Goal: Task Accomplishment & Management: Complete application form

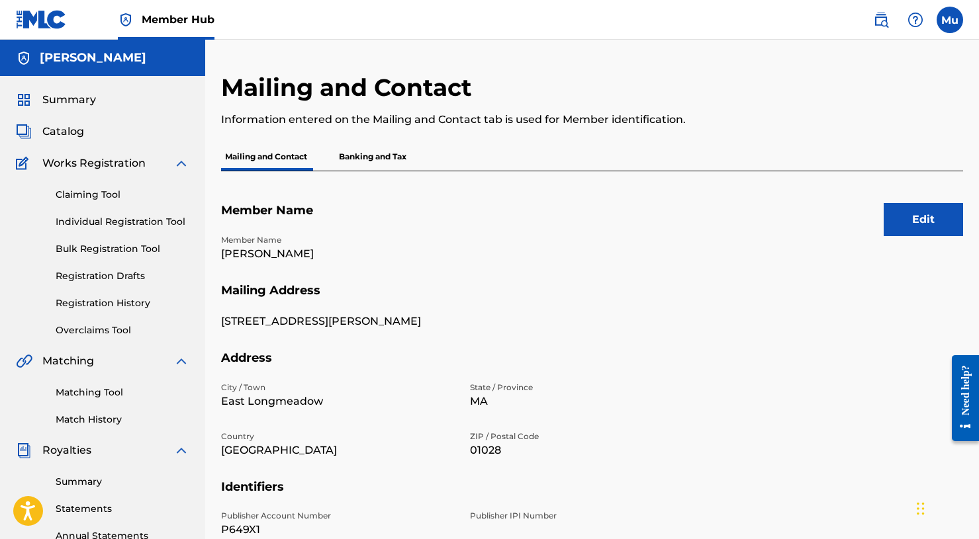
click at [933, 13] on div "Mu Mu Mogul [DOMAIN_NAME] [EMAIL_ADDRESS][DOMAIN_NAME] Notification Preferences…" at bounding box center [910, 20] width 103 height 26
click at [942, 16] on label at bounding box center [949, 20] width 26 height 26
click at [949, 20] on input "Mu Mogul [DOMAIN_NAME] [EMAIL_ADDRESS][DOMAIN_NAME] Notification Preferences Pr…" at bounding box center [949, 20] width 0 height 0
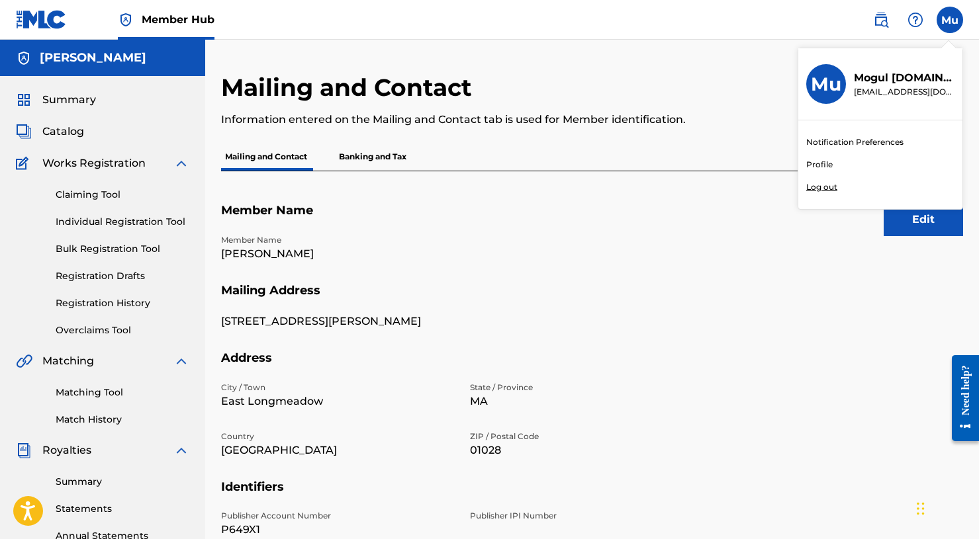
click at [830, 178] on div "Notification Preferences Profile Log out" at bounding box center [880, 164] width 164 height 89
click at [949, 20] on input "Mu Mogul [DOMAIN_NAME] [EMAIL_ADDRESS][DOMAIN_NAME] Notification Preferences Pr…" at bounding box center [949, 20] width 0 height 0
click at [828, 188] on p "Log out" at bounding box center [821, 187] width 31 height 12
click at [949, 20] on input "Mu Mogul [DOMAIN_NAME] [EMAIL_ADDRESS][DOMAIN_NAME] Notification Preferences Pr…" at bounding box center [949, 20] width 0 height 0
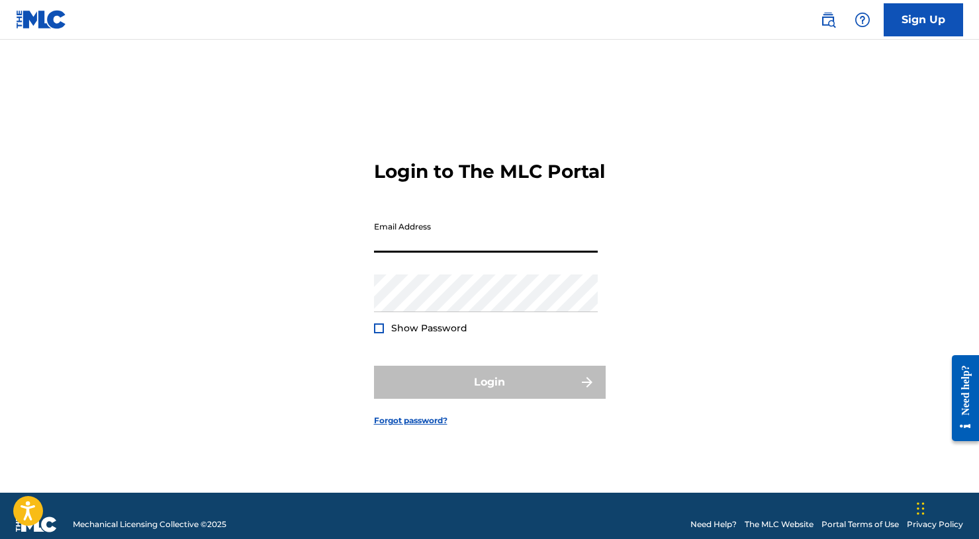
paste input "[EMAIL_ADDRESS][DOMAIN_NAME]"
type input "[EMAIL_ADDRESS][DOMAIN_NAME]"
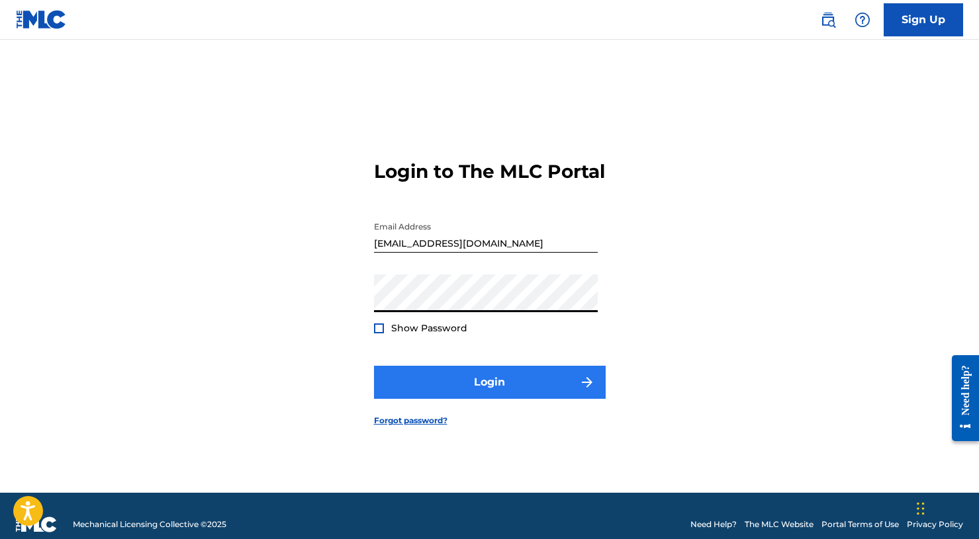
click at [501, 381] on button "Login" at bounding box center [490, 382] width 232 height 33
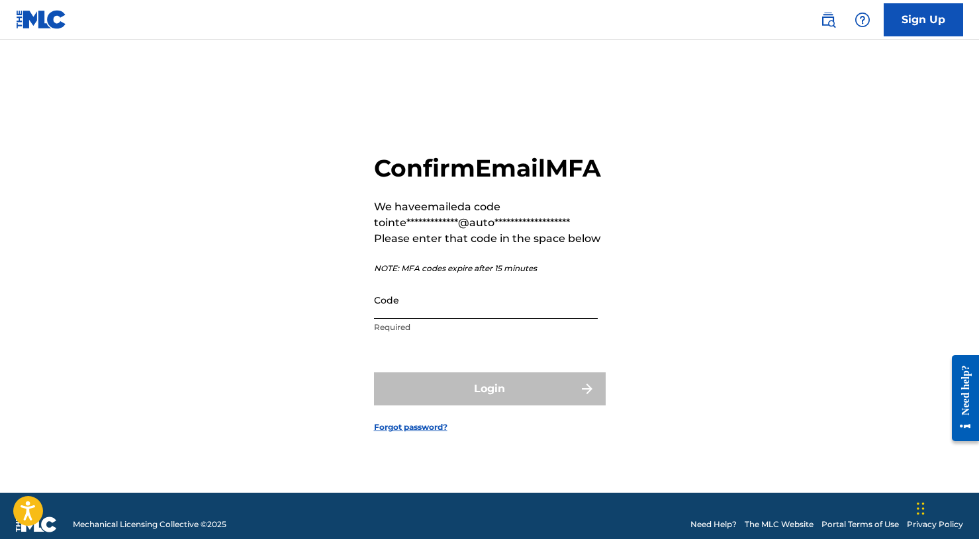
click at [490, 318] on input "Code" at bounding box center [486, 300] width 224 height 38
paste input "865460"
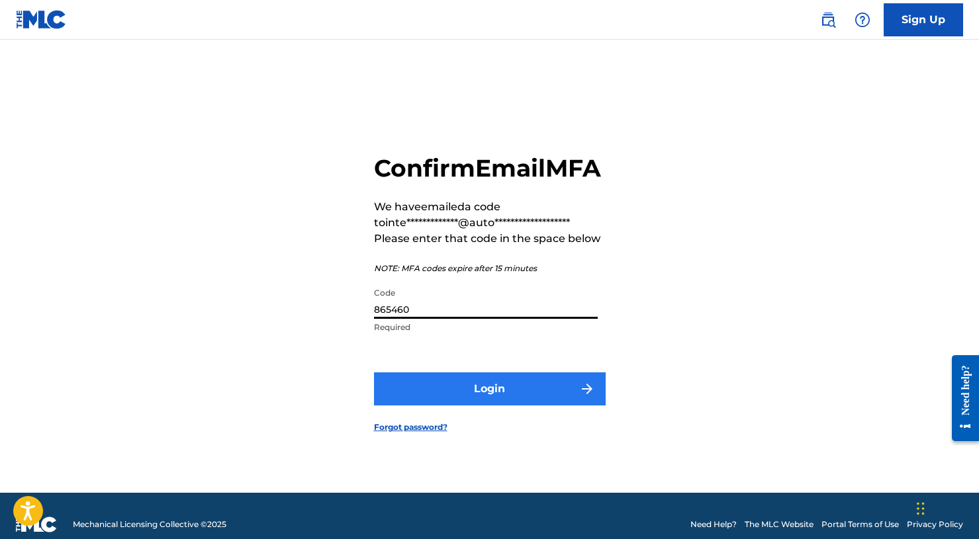
type input "865460"
click at [487, 387] on form "**********" at bounding box center [490, 283] width 232 height 420
click at [487, 393] on button "Login" at bounding box center [490, 389] width 232 height 33
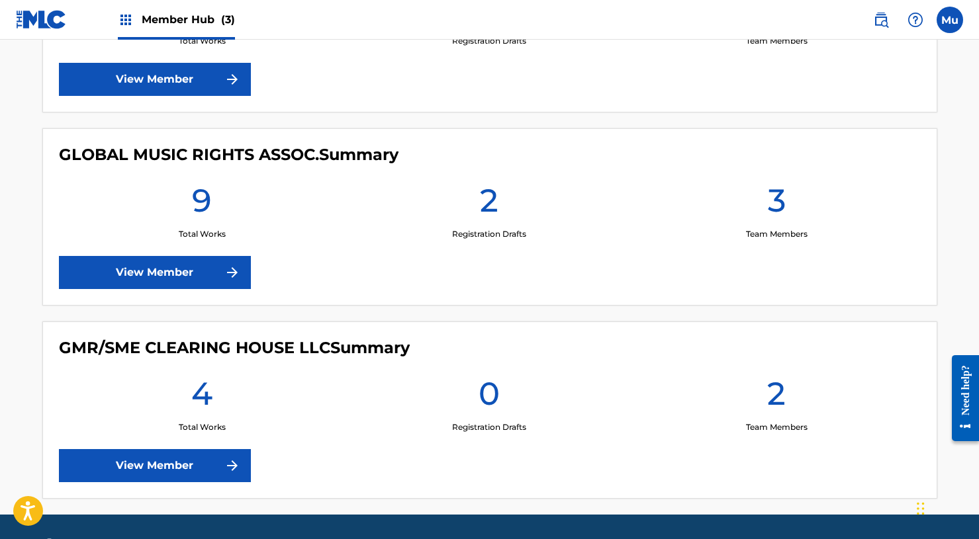
scroll to position [322, 0]
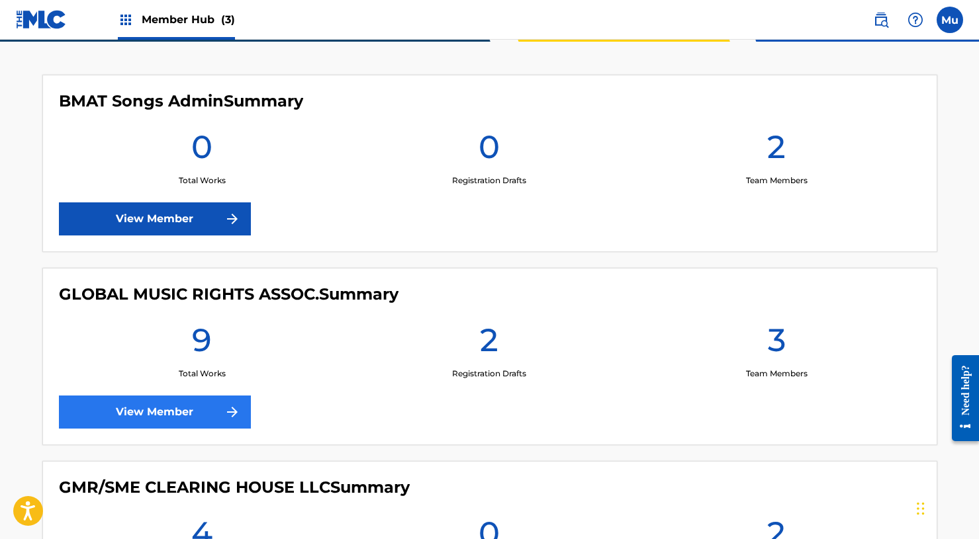
click at [204, 418] on link "View Member" at bounding box center [155, 412] width 192 height 33
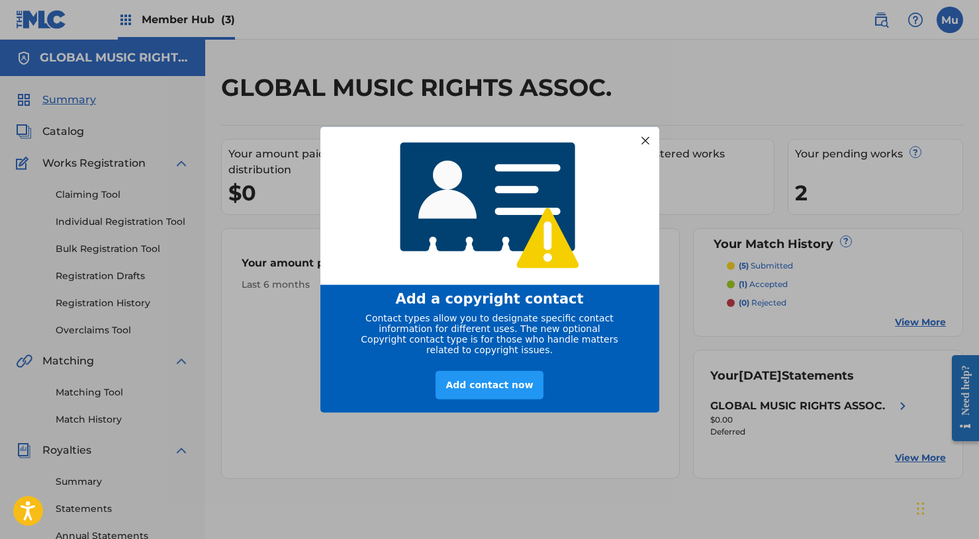
click at [638, 132] on div at bounding box center [644, 140] width 17 height 17
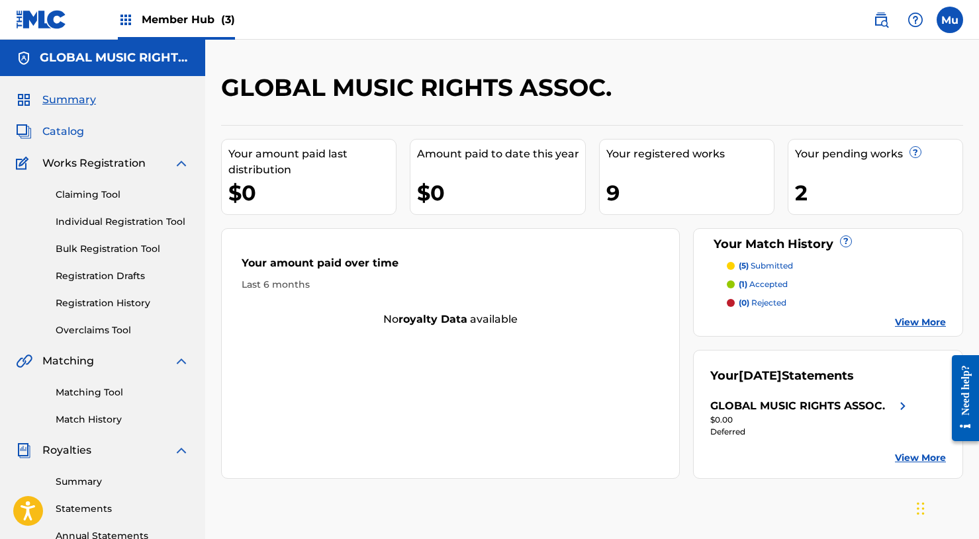
click at [66, 135] on span "Catalog" at bounding box center [63, 132] width 42 height 16
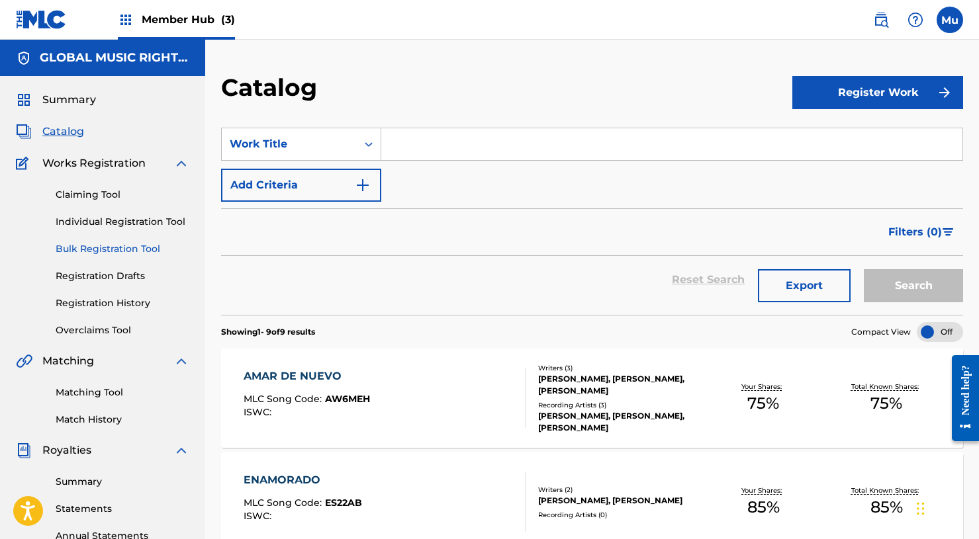
click at [104, 245] on link "Bulk Registration Tool" at bounding box center [123, 249] width 134 height 14
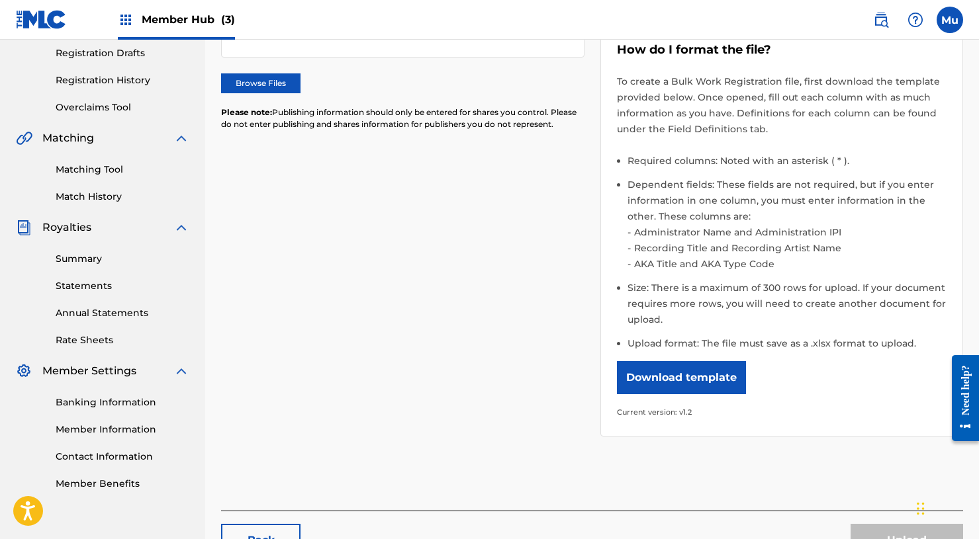
scroll to position [261, 0]
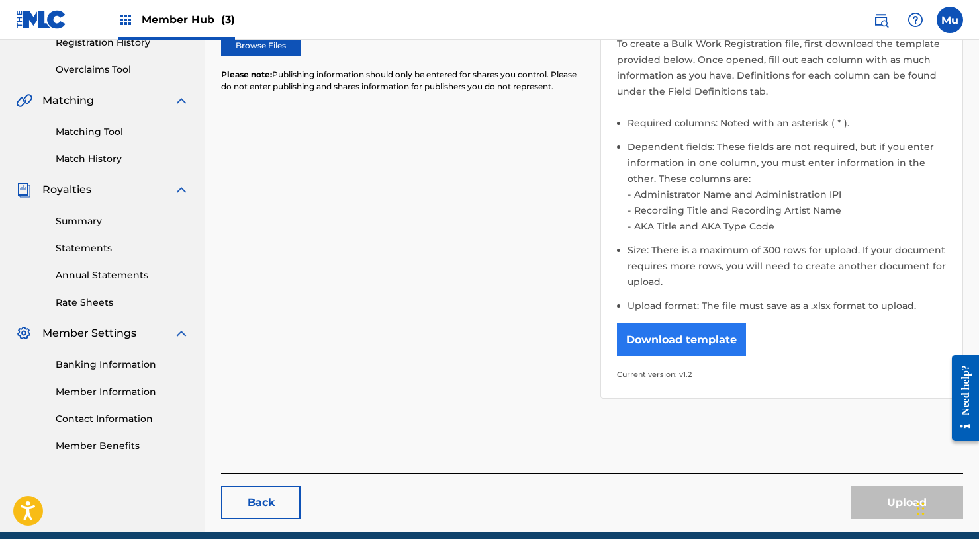
click at [693, 342] on button "Download template" at bounding box center [681, 340] width 129 height 33
click at [330, 325] on div "Please select the file you want to upload. Browse Files Please note: Publishing…" at bounding box center [592, 172] width 742 height 486
click at [134, 382] on div "Banking Information Member Information Contact Information Member Benefits" at bounding box center [102, 397] width 173 height 112
click at [133, 388] on link "Member Information" at bounding box center [123, 392] width 134 height 14
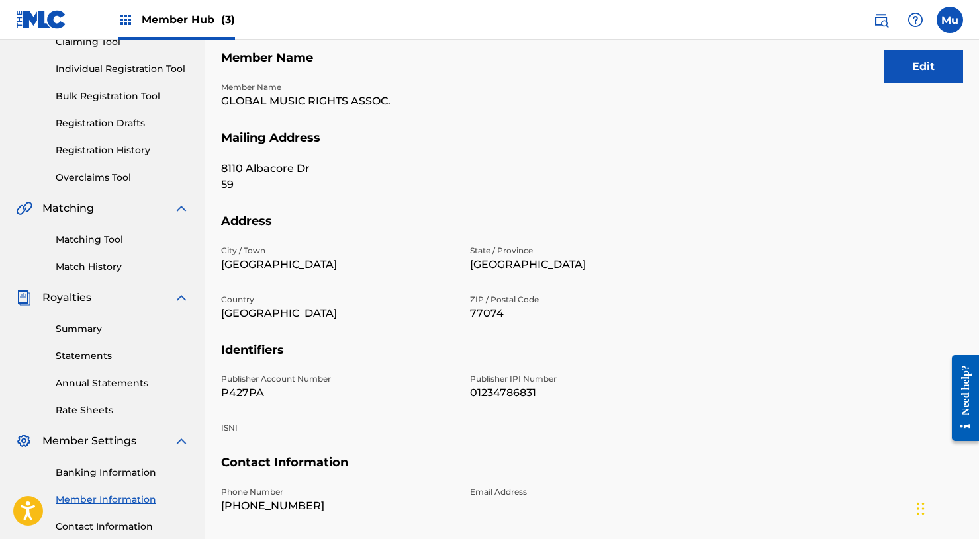
scroll to position [251, 0]
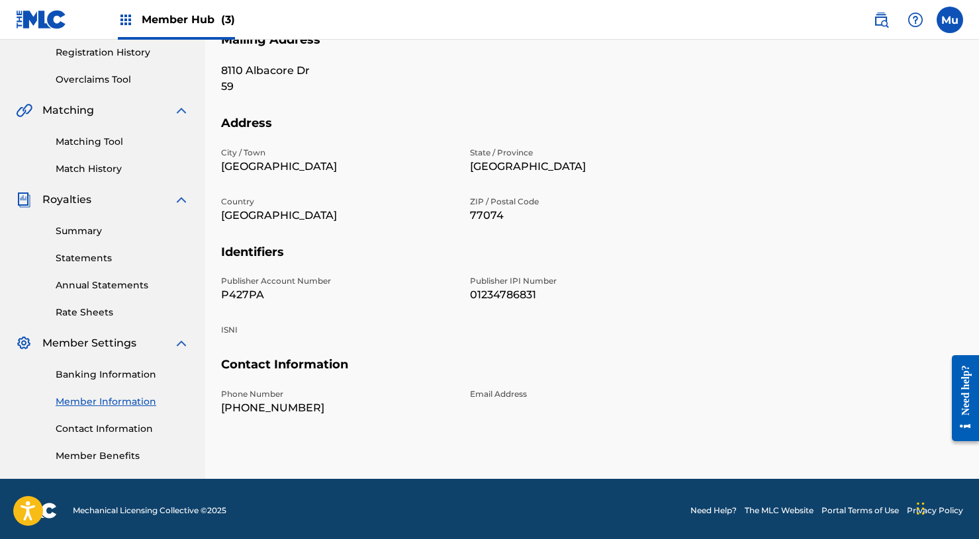
click at [245, 295] on p "P427PA" at bounding box center [337, 295] width 233 height 16
copy p "P427PA"
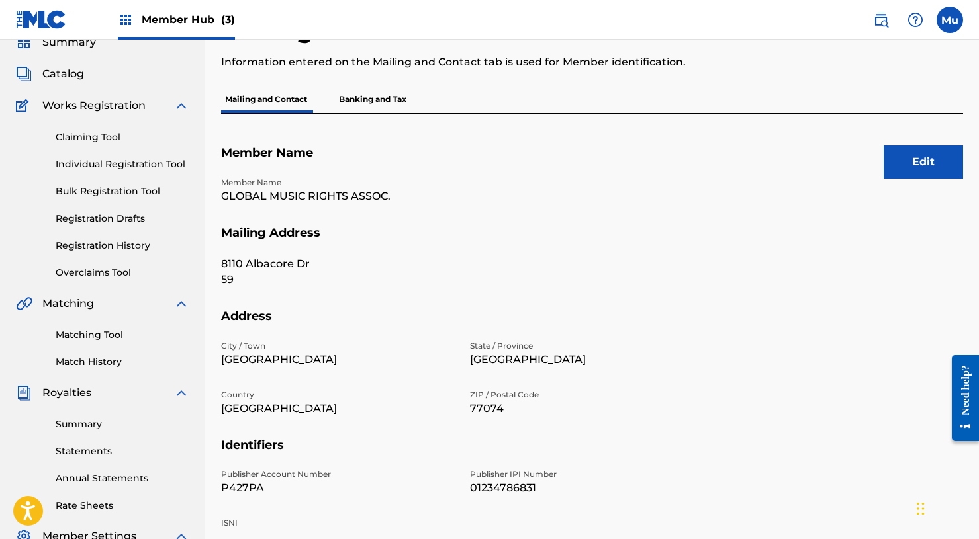
click at [266, 196] on p "GLOBAL MUSIC RIGHTS ASSOC." at bounding box center [337, 197] width 233 height 16
copy p "GLOBAL MUSIC RIGHTS ASSOC."
click at [517, 481] on p "01234786831" at bounding box center [586, 488] width 233 height 16
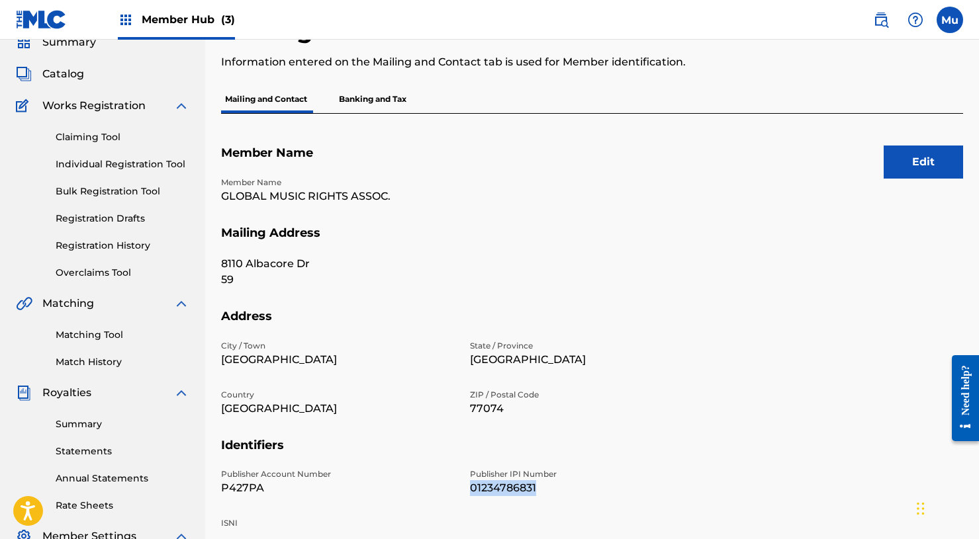
click at [517, 481] on p "01234786831" at bounding box center [586, 488] width 233 height 16
copy p "01234786831"
click at [122, 193] on link "Bulk Registration Tool" at bounding box center [123, 192] width 134 height 14
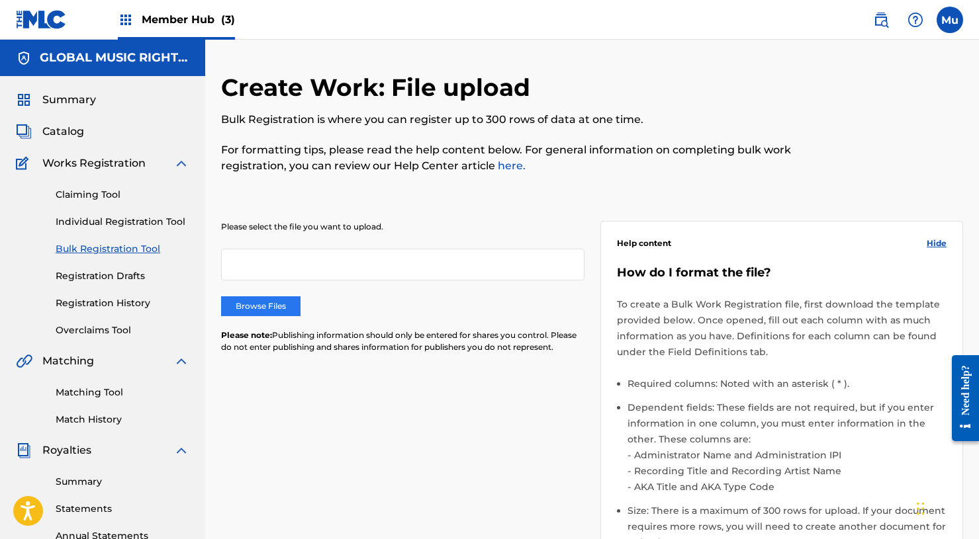
click at [245, 299] on label "Browse Files" at bounding box center [260, 306] width 79 height 20
click at [0, 0] on input "Browse Files" at bounding box center [0, 0] width 0 height 0
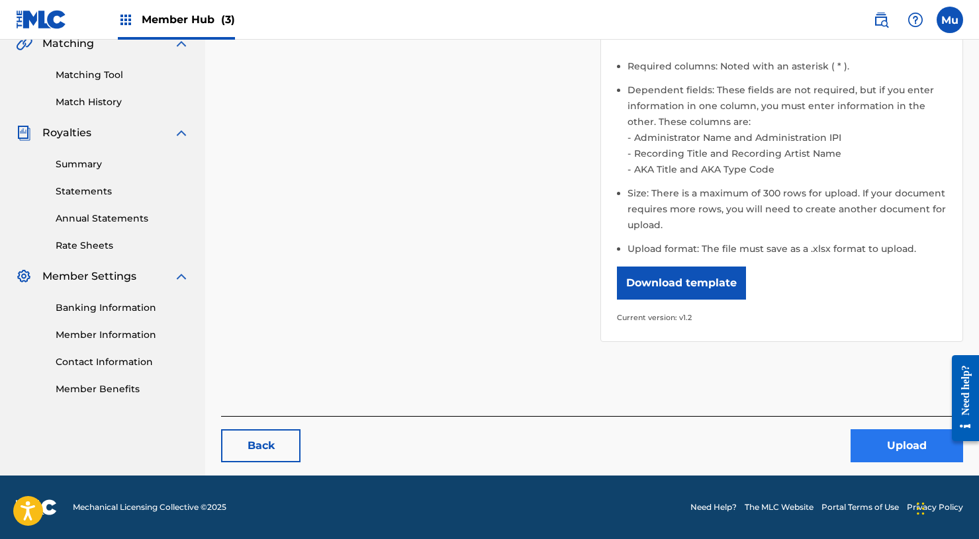
scroll to position [317, 0]
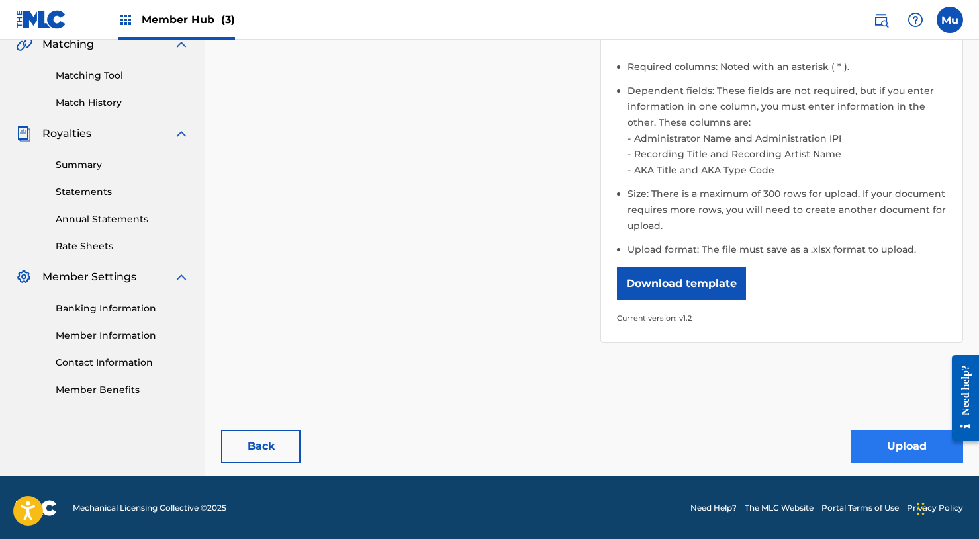
click at [863, 461] on button "Upload" at bounding box center [906, 446] width 112 height 33
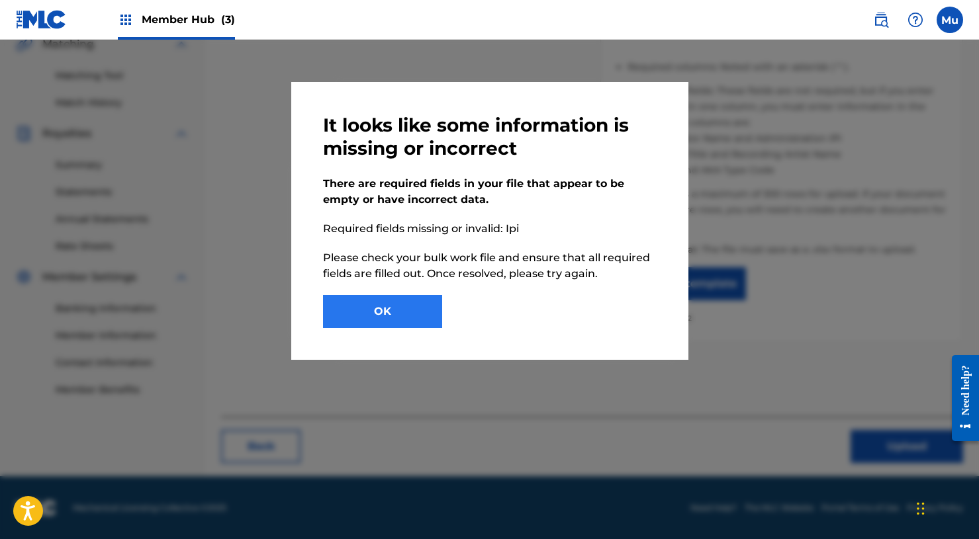
click at [431, 312] on button "OK" at bounding box center [382, 311] width 119 height 33
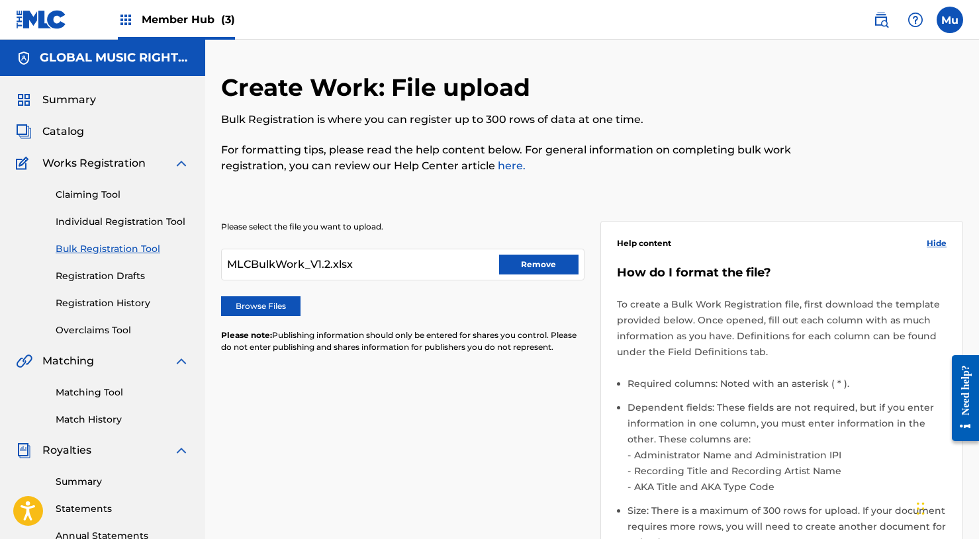
scroll to position [0, 0]
click at [275, 309] on label "Browse Files" at bounding box center [260, 306] width 79 height 20
click at [0, 0] on input "Browse Files" at bounding box center [0, 0] width 0 height 0
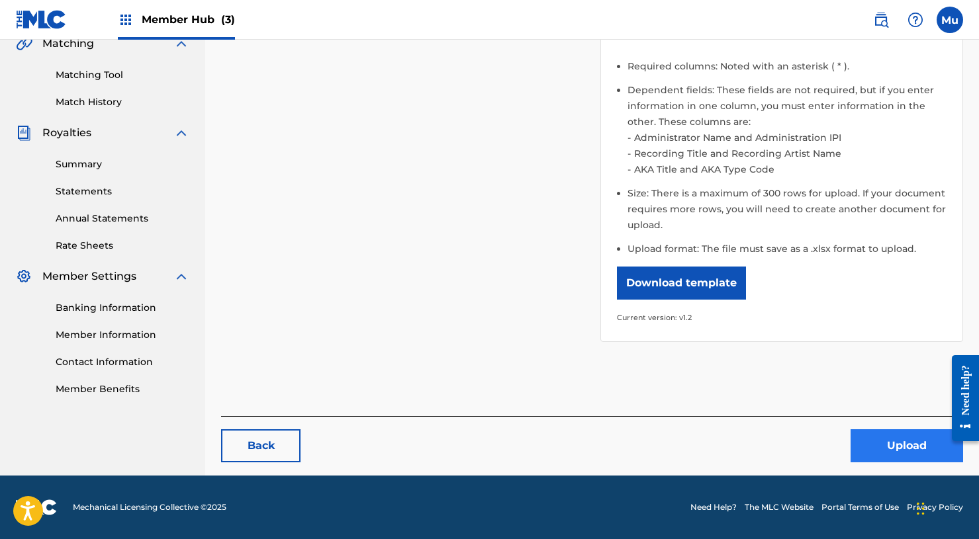
scroll to position [317, 0]
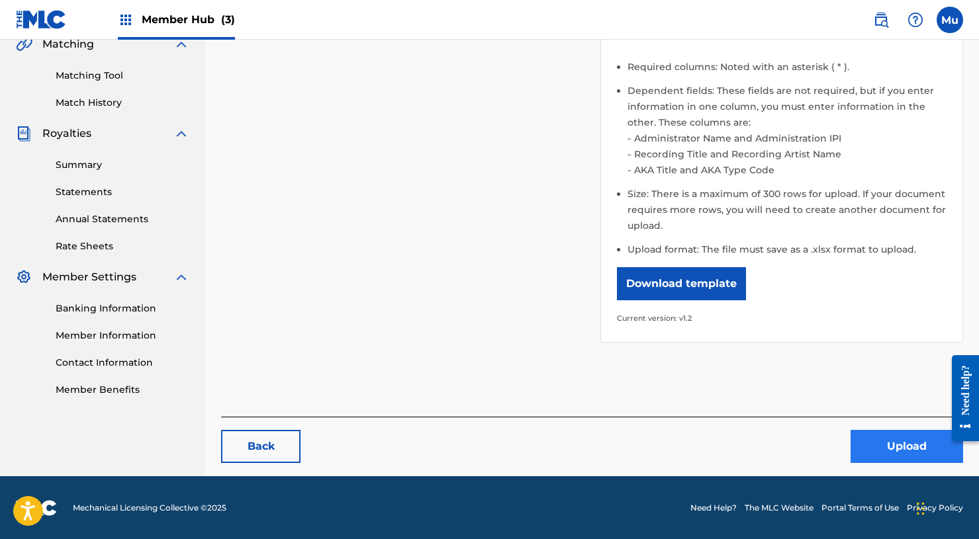
click at [882, 435] on button "Upload" at bounding box center [906, 446] width 112 height 33
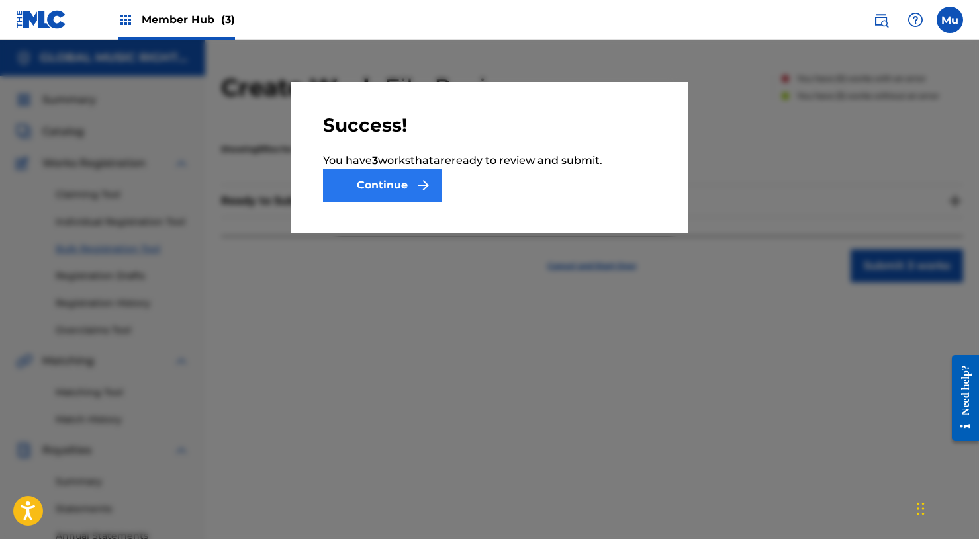
click at [396, 175] on button "Continue" at bounding box center [382, 185] width 119 height 33
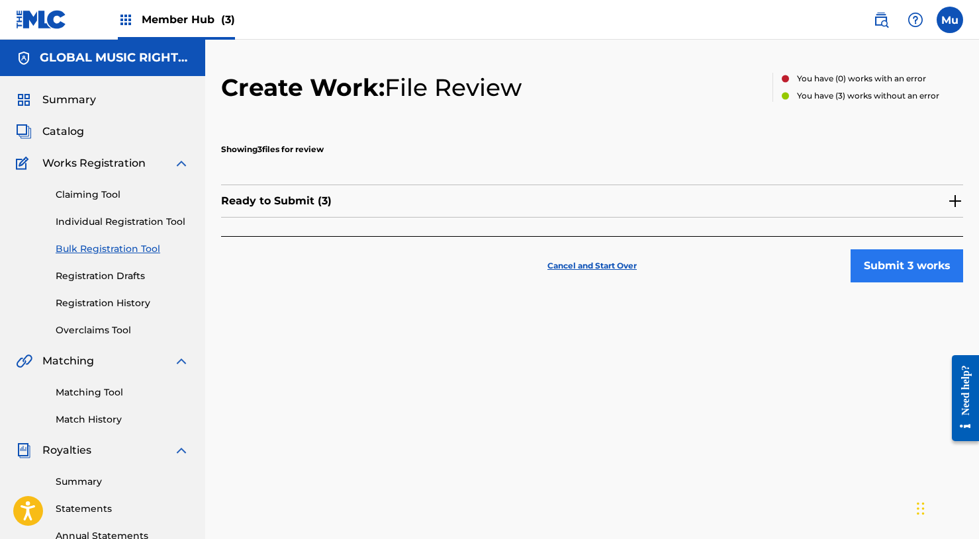
click at [863, 269] on button "Submit 3 works" at bounding box center [906, 265] width 112 height 33
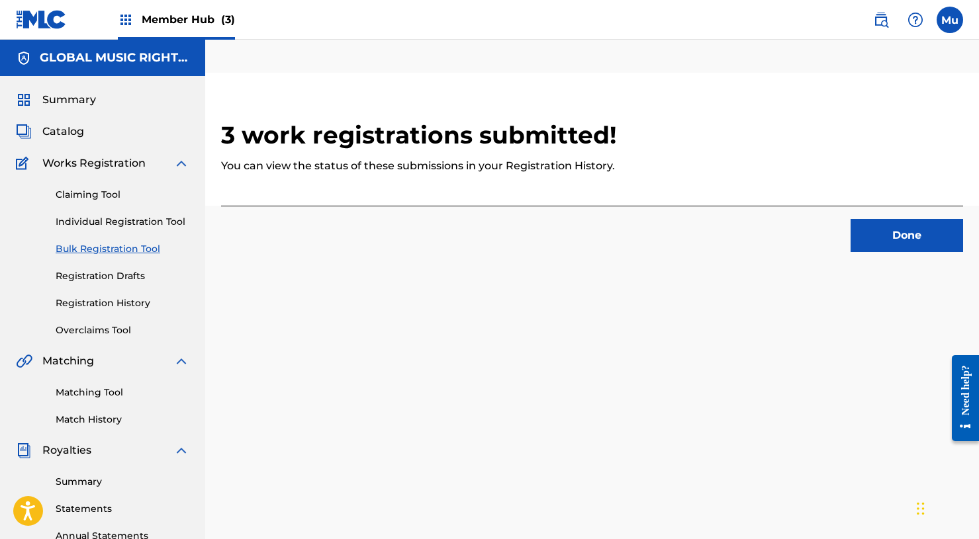
click at [890, 212] on div "Done" at bounding box center [592, 229] width 742 height 46
click at [889, 220] on button "Done" at bounding box center [906, 235] width 112 height 33
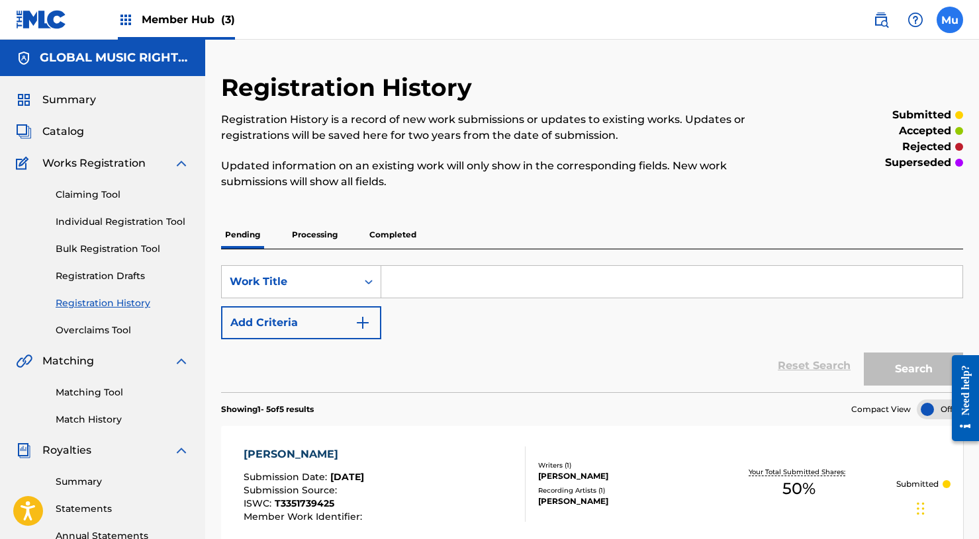
click at [941, 17] on label at bounding box center [949, 20] width 26 height 26
click at [949, 20] on input "Mu Mogul [DOMAIN_NAME] [EMAIL_ADDRESS][DOMAIN_NAME] Notification Preferences Pr…" at bounding box center [949, 20] width 0 height 0
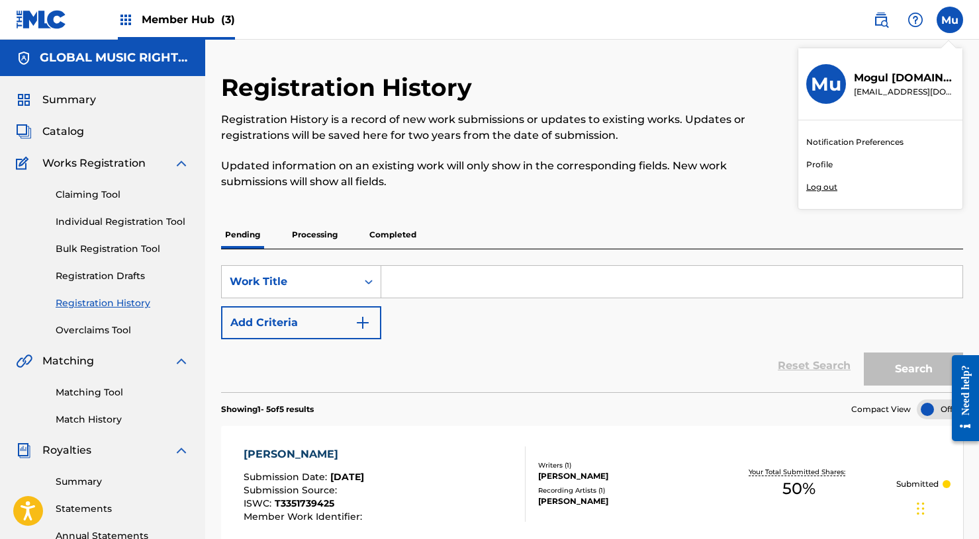
click at [818, 187] on p "Log out" at bounding box center [821, 187] width 31 height 12
click at [949, 20] on input "Mu Mogul [DOMAIN_NAME] [EMAIL_ADDRESS][DOMAIN_NAME] Notification Preferences Pr…" at bounding box center [949, 20] width 0 height 0
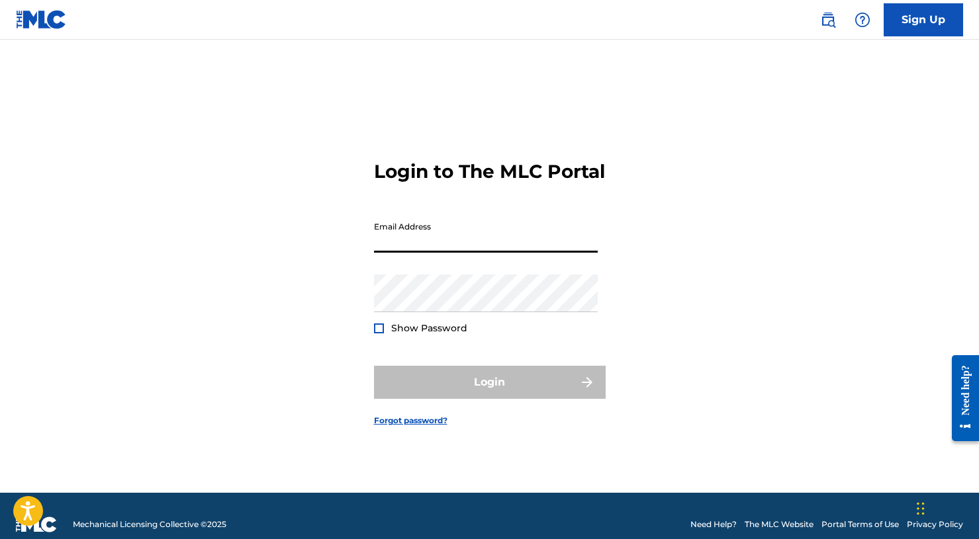
paste input "[EMAIL_ADDRESS][DOMAIN_NAME]"
type input "[EMAIL_ADDRESS][DOMAIN_NAME]"
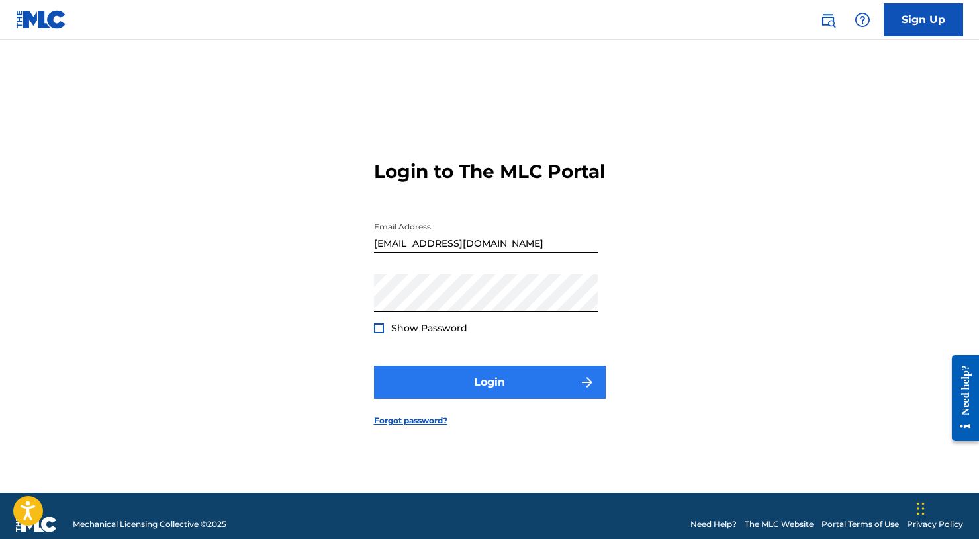
click at [502, 381] on button "Login" at bounding box center [490, 382] width 232 height 33
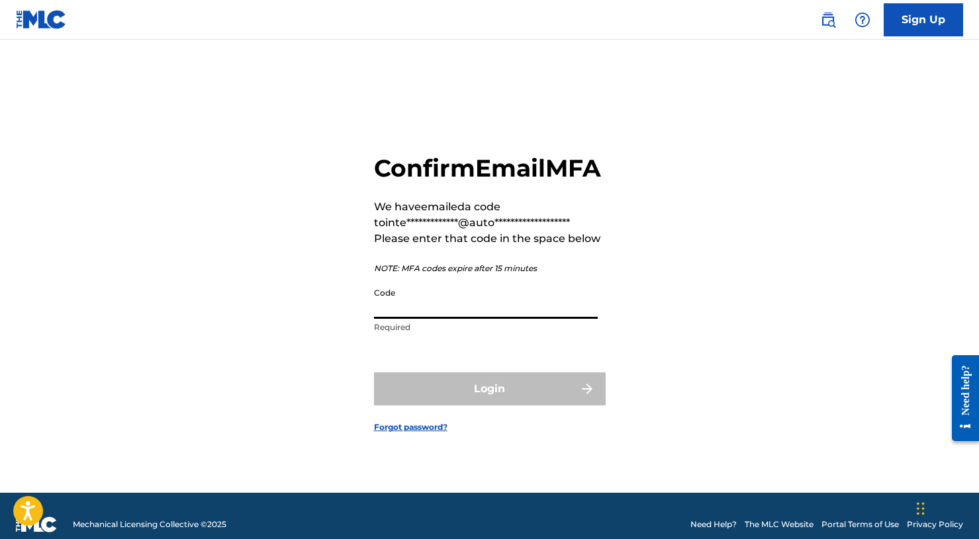
click at [490, 316] on input "Code" at bounding box center [486, 300] width 224 height 38
paste input "432995"
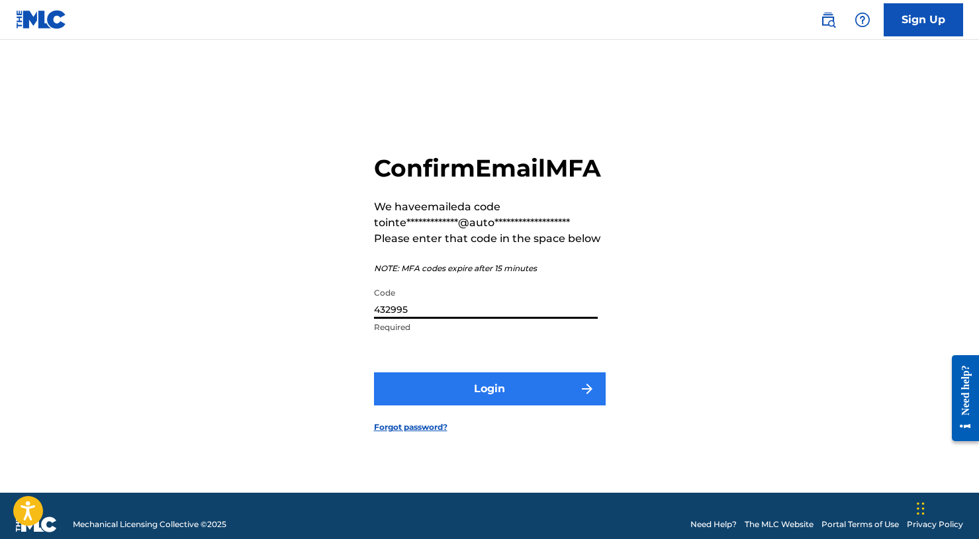
type input "432995"
click at [496, 406] on button "Login" at bounding box center [490, 389] width 232 height 33
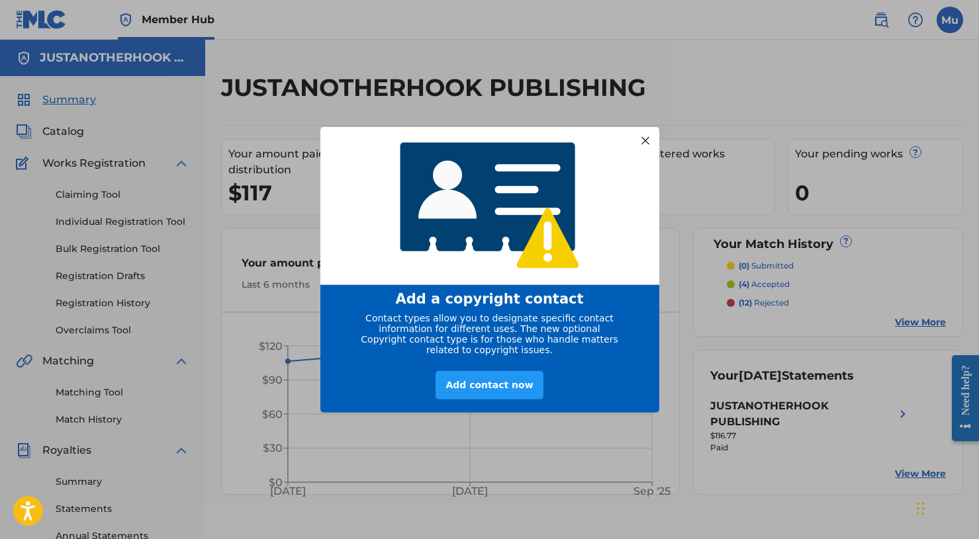
click at [643, 132] on div at bounding box center [644, 140] width 17 height 17
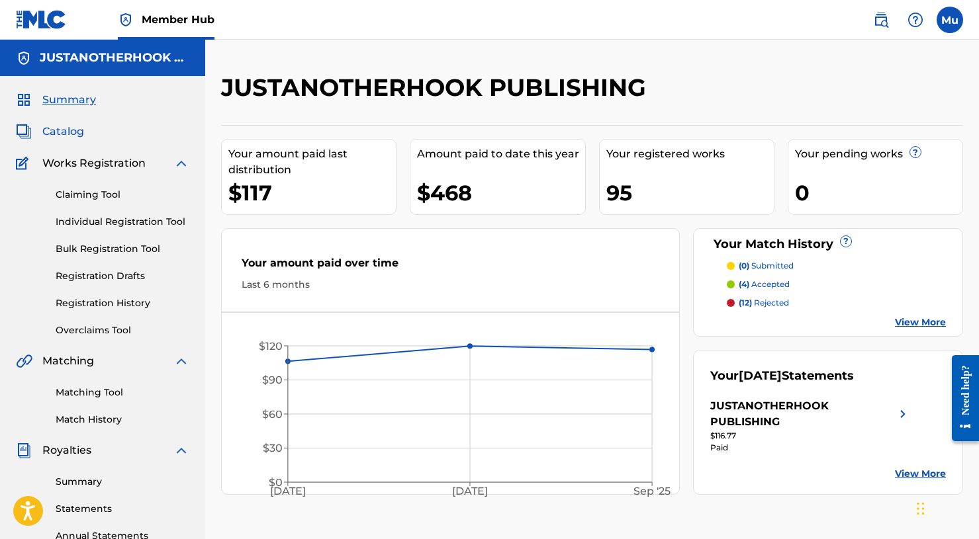
click at [52, 126] on span "Catalog" at bounding box center [63, 132] width 42 height 16
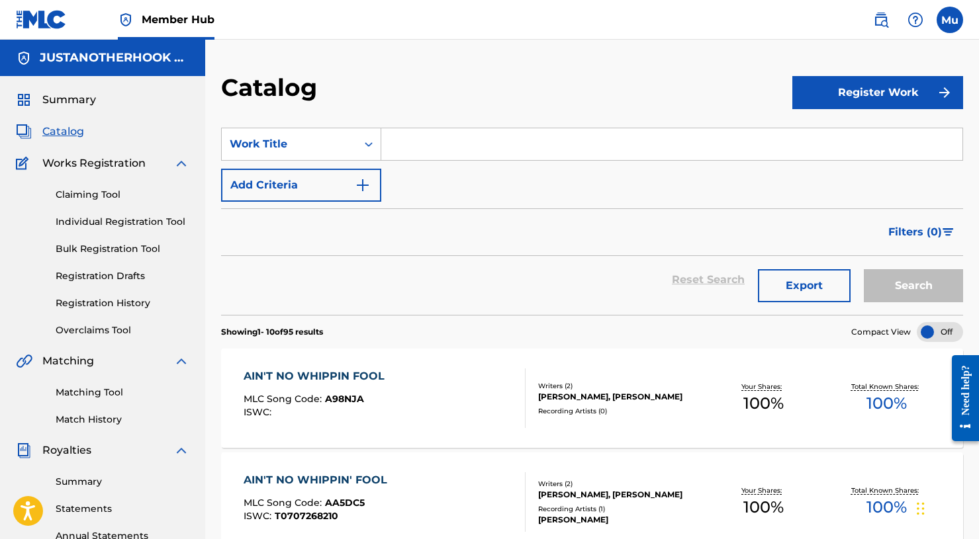
click at [458, 147] on input "Search Form" at bounding box center [671, 144] width 581 height 32
paste input "Someone"
type input "Someone"
click at [913, 286] on button "Search" at bounding box center [912, 285] width 99 height 33
